Goal: Check status: Check status

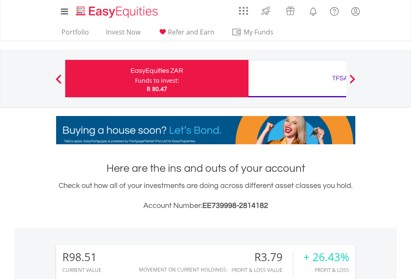
scroll to position [80, 131]
click at [135, 79] on div "Funds to invest:" at bounding box center [157, 81] width 44 height 8
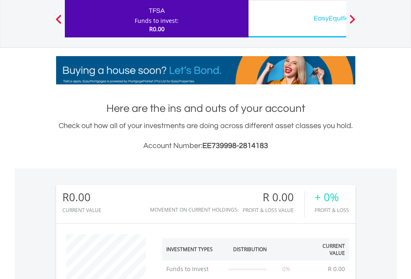
click at [297, 19] on div "EasyEquities USD" at bounding box center [340, 18] width 173 height 12
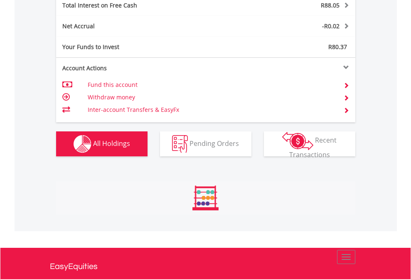
scroll to position [80, 131]
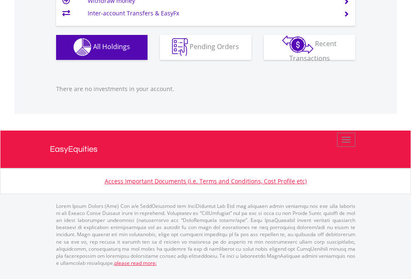
scroll to position [80, 131]
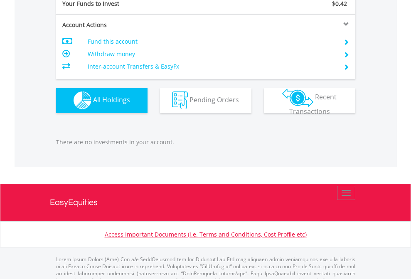
scroll to position [823, 0]
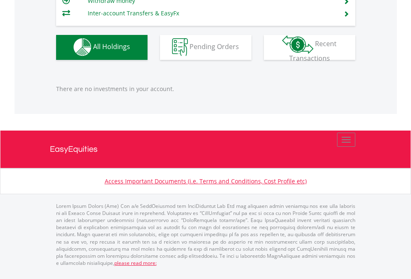
scroll to position [80, 131]
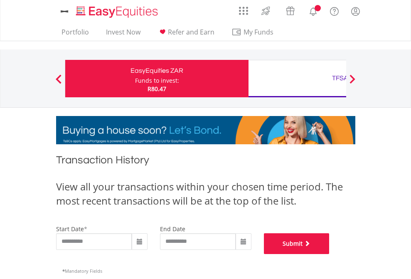
click at [330, 254] on button "Submit" at bounding box center [297, 243] width 66 height 21
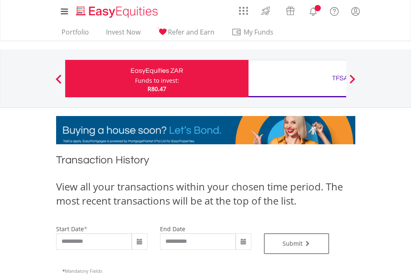
click at [297, 79] on div "TFSA" at bounding box center [340, 78] width 173 height 12
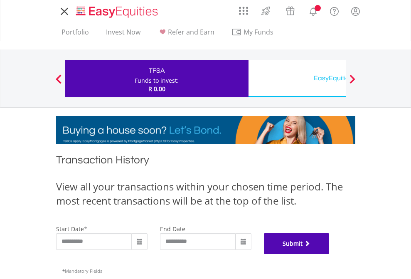
click at [330, 254] on button "Submit" at bounding box center [297, 243] width 66 height 21
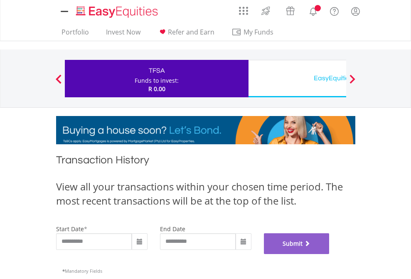
scroll to position [337, 0]
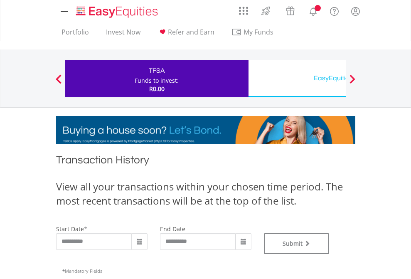
click at [297, 79] on div "EasyEquities USD" at bounding box center [340, 78] width 173 height 12
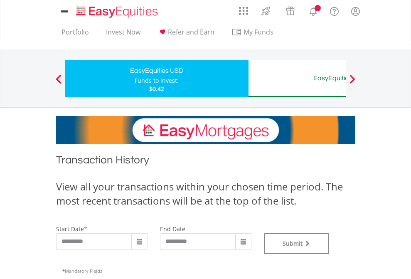
type input "**********"
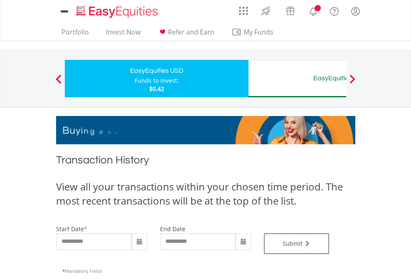
type input "**********"
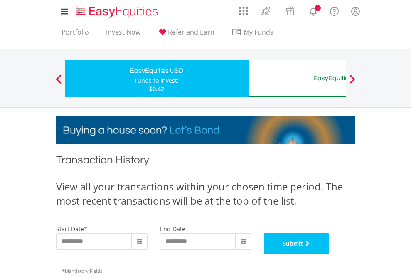
click at [330, 254] on button "Submit" at bounding box center [297, 243] width 66 height 21
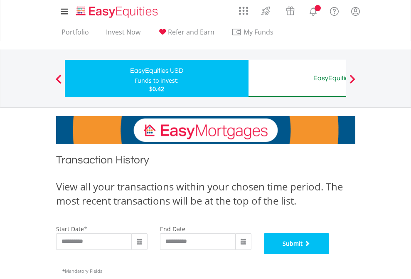
scroll to position [337, 0]
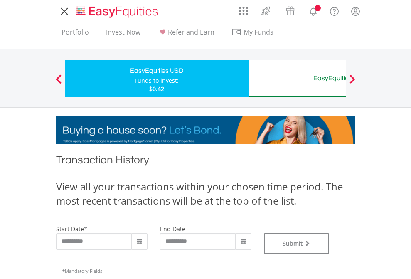
click at [297, 79] on div "EasyEquities AUD" at bounding box center [340, 78] width 173 height 12
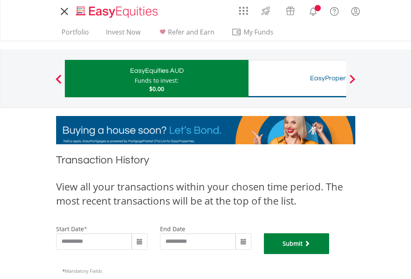
click at [330, 254] on button "Submit" at bounding box center [297, 243] width 66 height 21
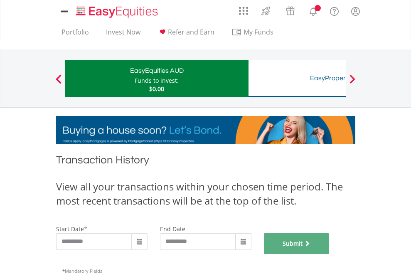
scroll to position [337, 0]
